Goal: Find specific page/section: Find specific page/section

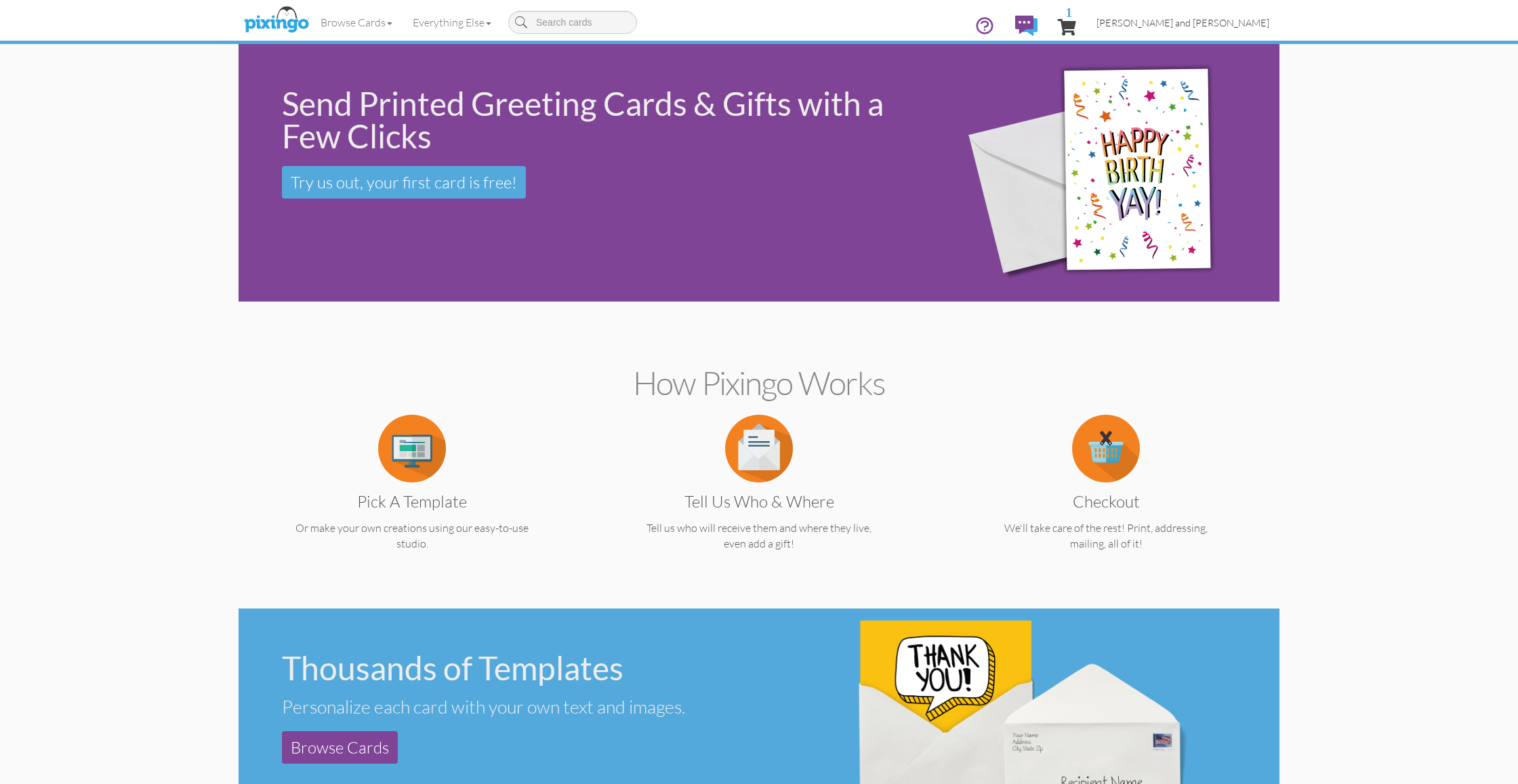
click at [1241, 29] on link "[PERSON_NAME] and [PERSON_NAME]" at bounding box center [1183, 23] width 193 height 35
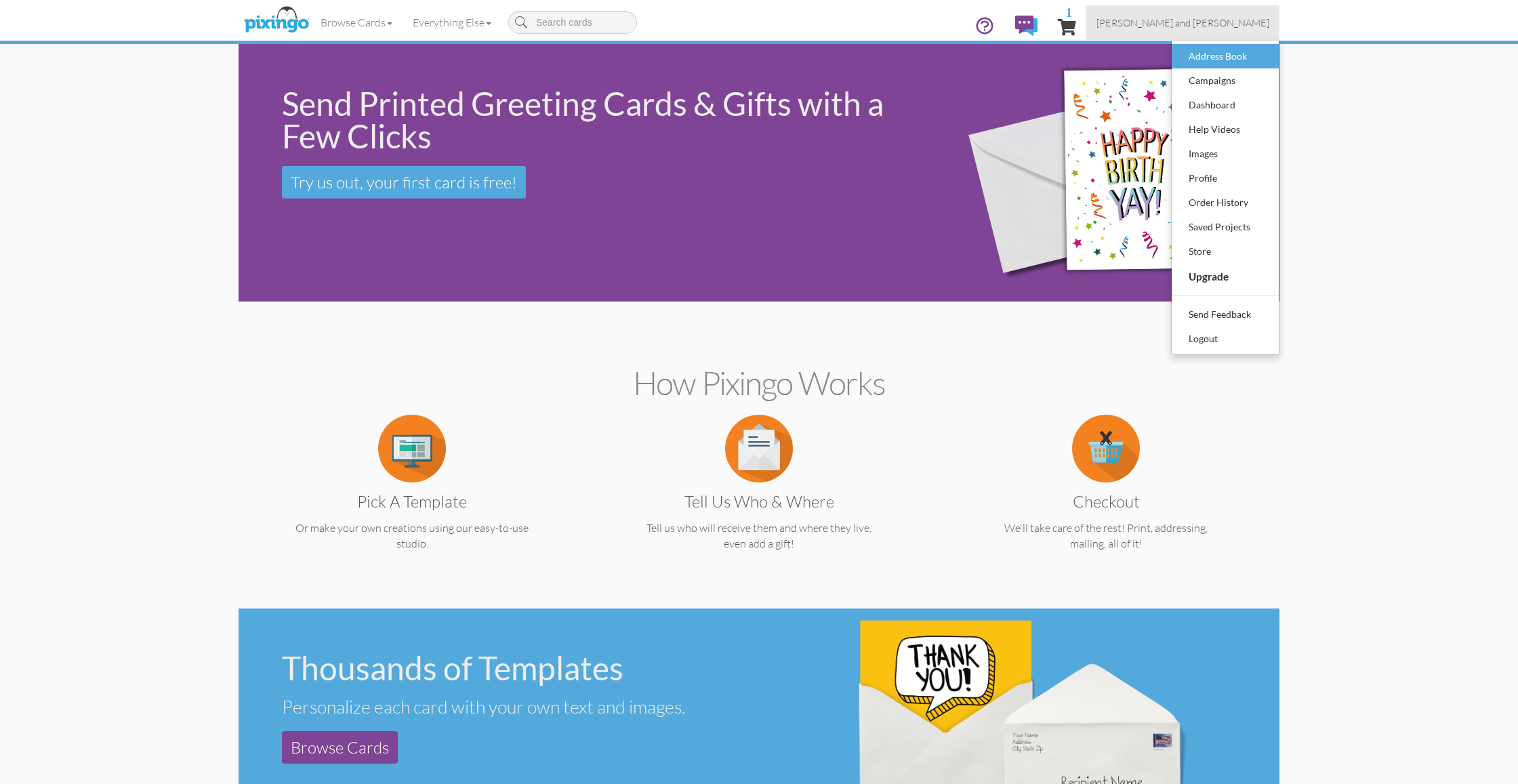
click at [1222, 50] on div "Address Book" at bounding box center [1225, 56] width 80 height 20
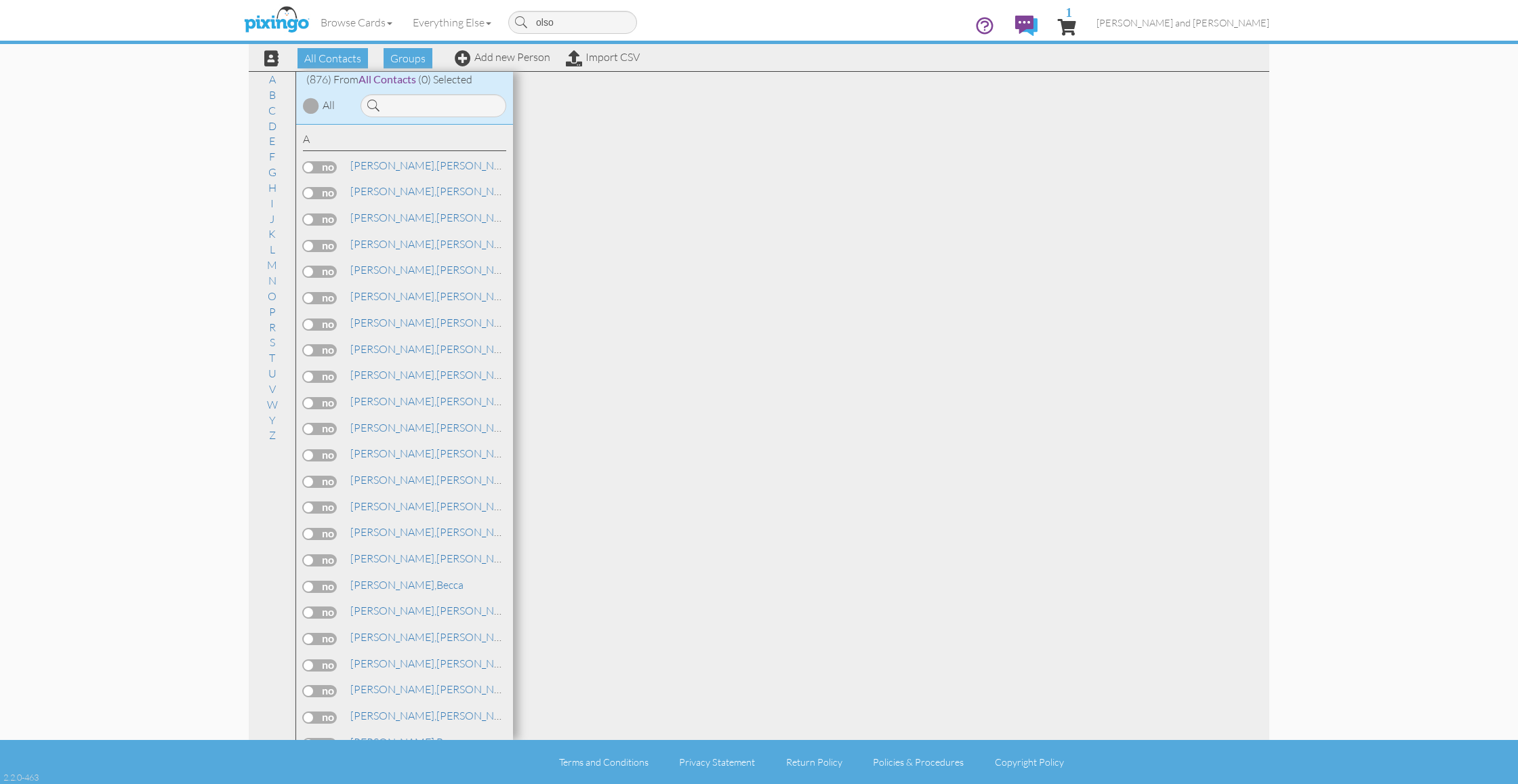
type input "[PERSON_NAME]"
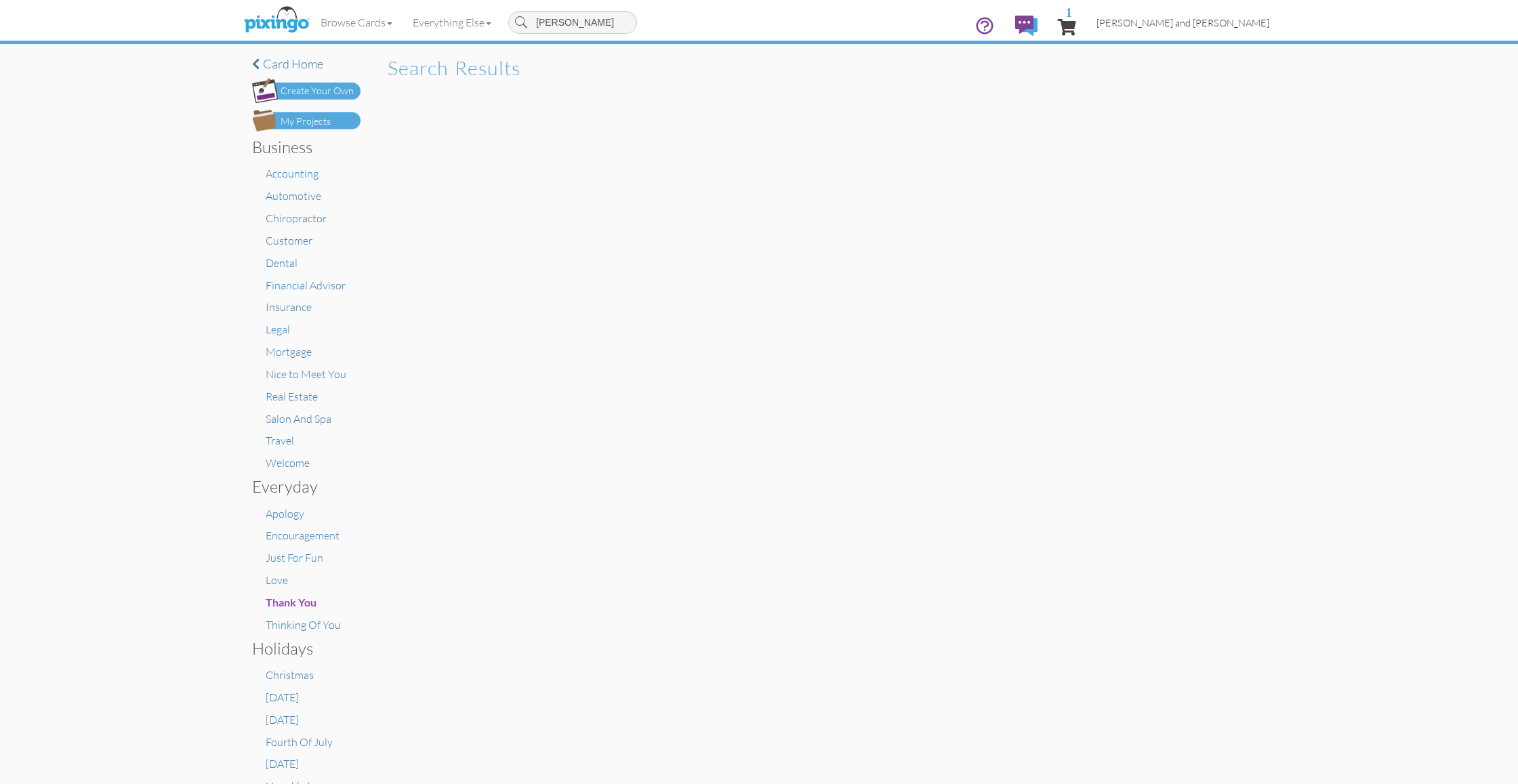
drag, startPoint x: 507, startPoint y: 24, endPoint x: 1193, endPoint y: 28, distance: 686.0
click at [1193, 28] on link "[PERSON_NAME] and [PERSON_NAME]" at bounding box center [1183, 23] width 193 height 35
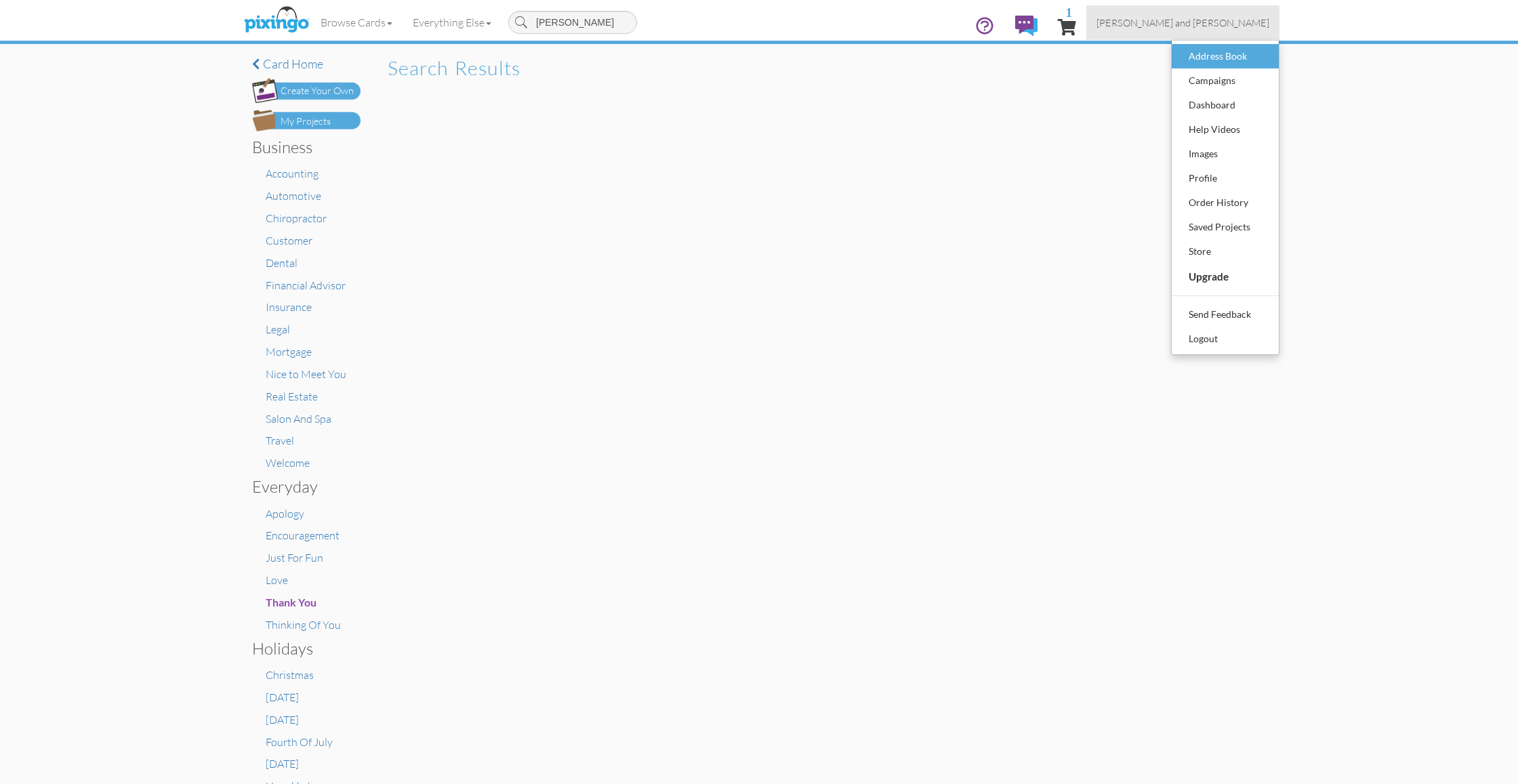
click at [1202, 61] on div "Address Book" at bounding box center [1225, 56] width 80 height 20
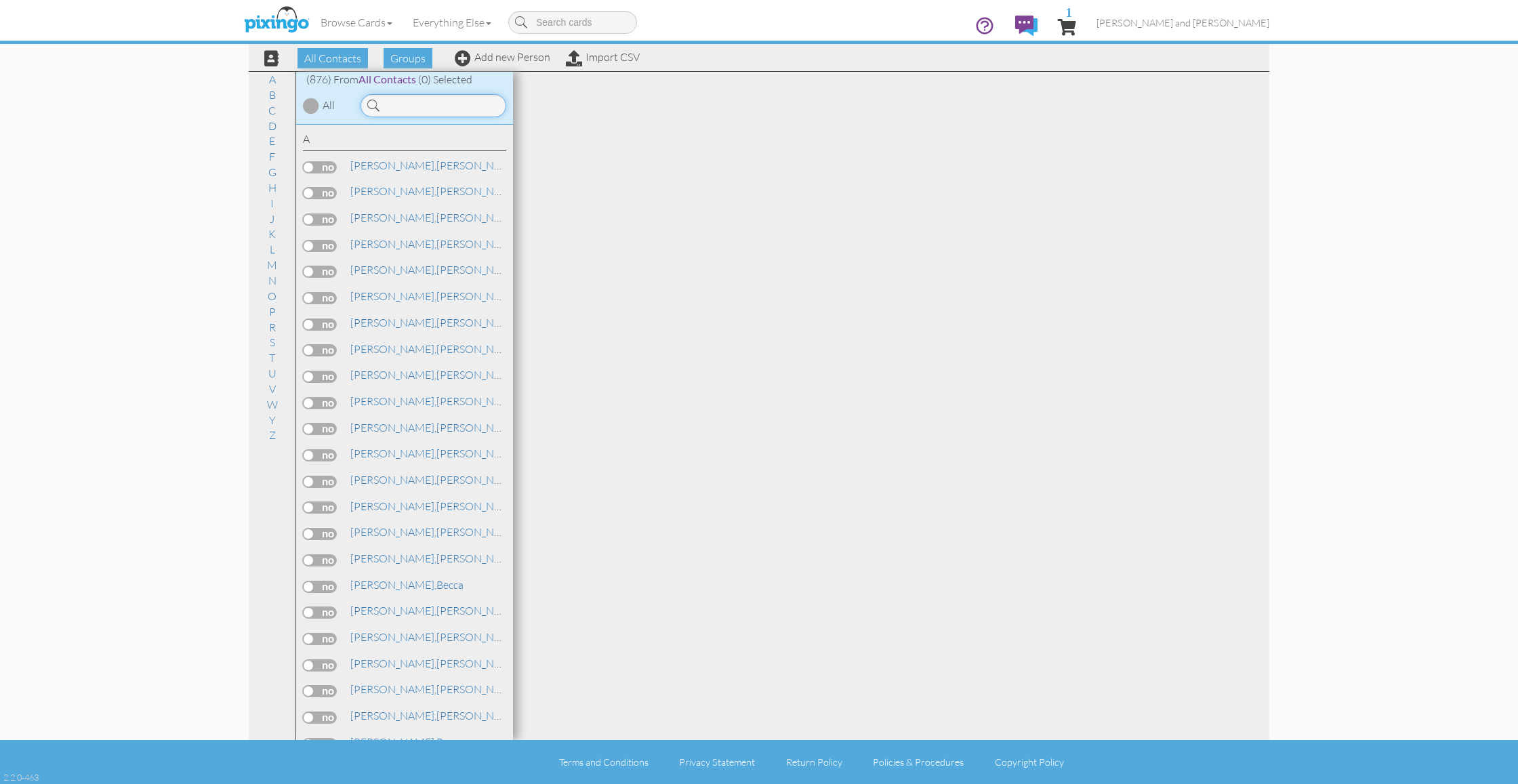
click at [425, 109] on input at bounding box center [433, 106] width 146 height 23
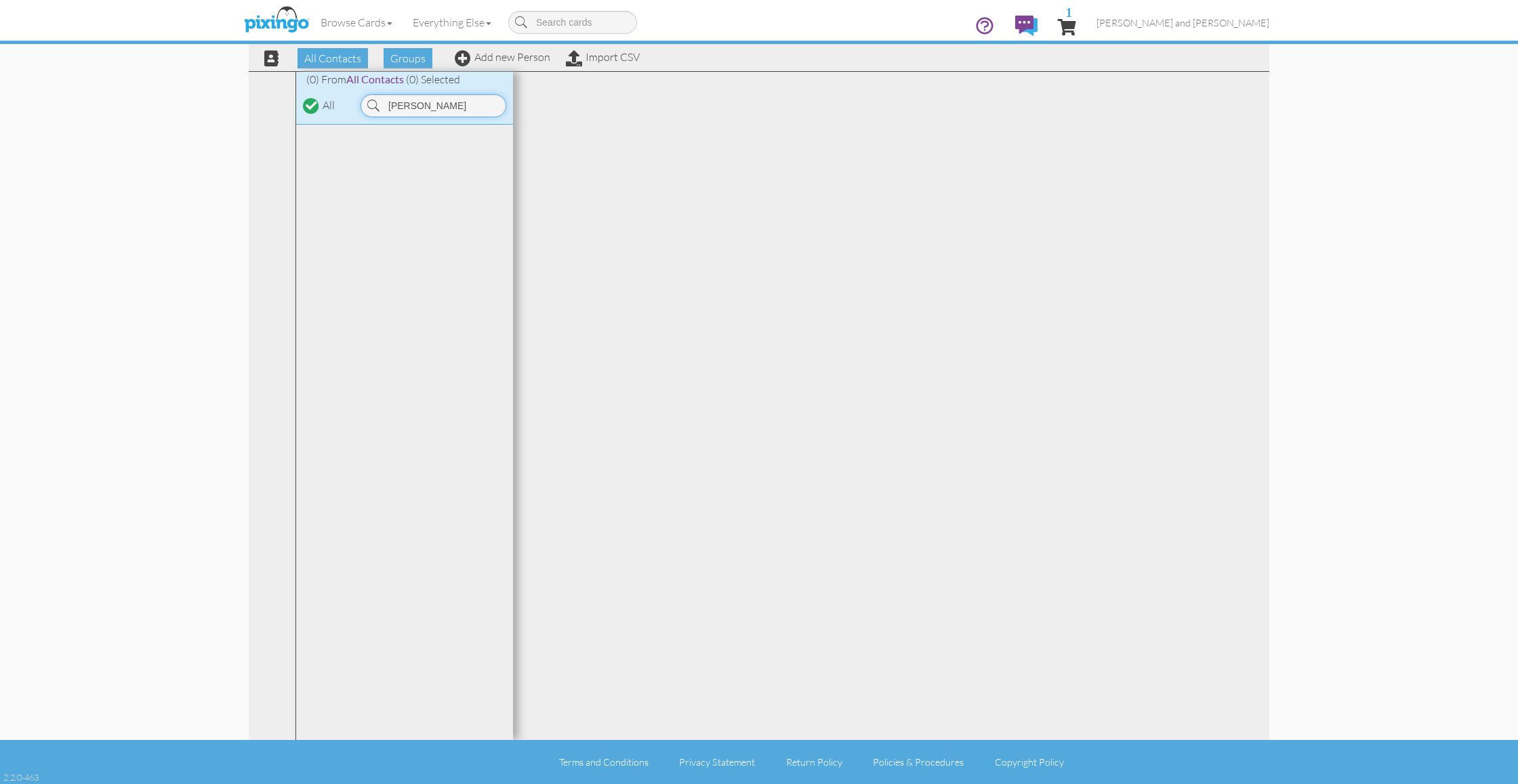
click at [436, 99] on input "[PERSON_NAME]" at bounding box center [433, 106] width 146 height 23
click at [436, 107] on input "[PERSON_NAME]" at bounding box center [433, 106] width 146 height 23
type input "[PERSON_NAME]"
